Goal: Task Accomplishment & Management: Use online tool/utility

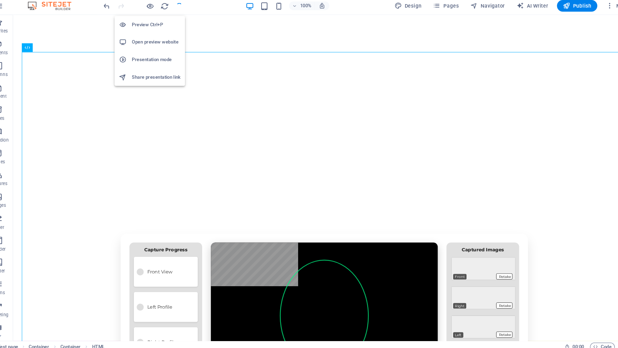
click at [152, 51] on h6 "Open preview website" at bounding box center [163, 53] width 46 height 8
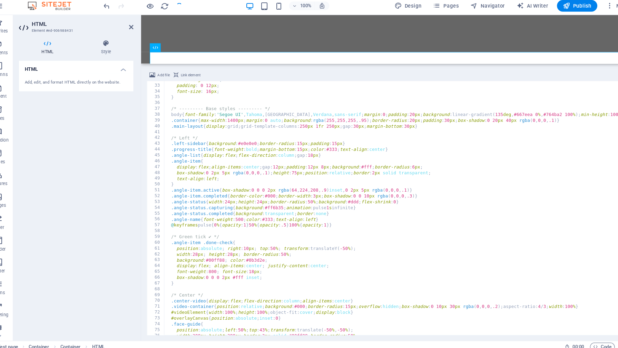
scroll to position [175, 0]
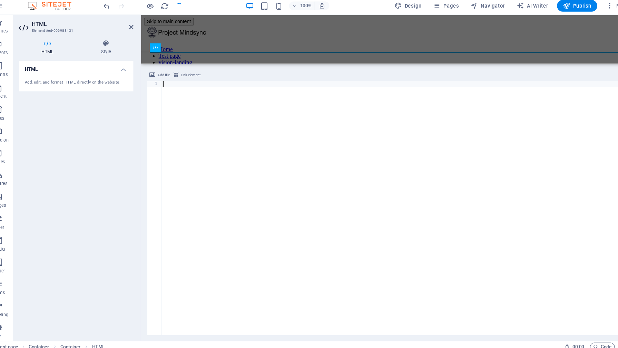
paste textarea "</html>"
type textarea "</html>"
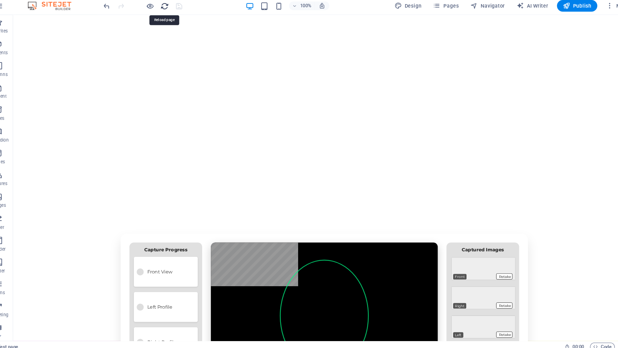
click at [0, 0] on icon "reload" at bounding box center [0, 0] width 0 height 0
click at [166, 50] on h6 "Open preview website" at bounding box center [163, 53] width 46 height 8
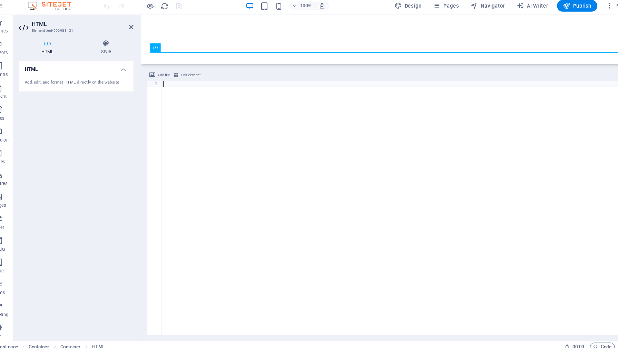
paste textarea "</html>"
type textarea "</html>"
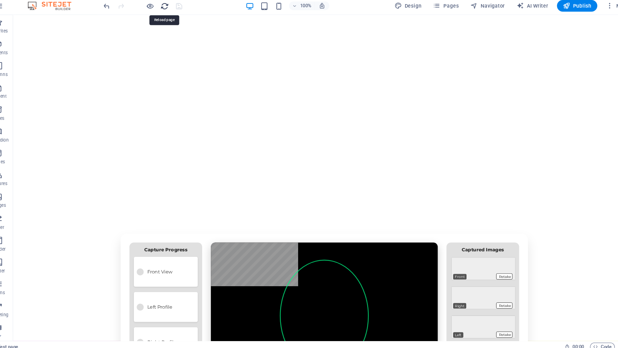
click at [0, 0] on icon "reload" at bounding box center [0, 0] width 0 height 0
click at [159, 53] on h6 "Open preview website" at bounding box center [163, 53] width 46 height 8
